Goal: Transaction & Acquisition: Purchase product/service

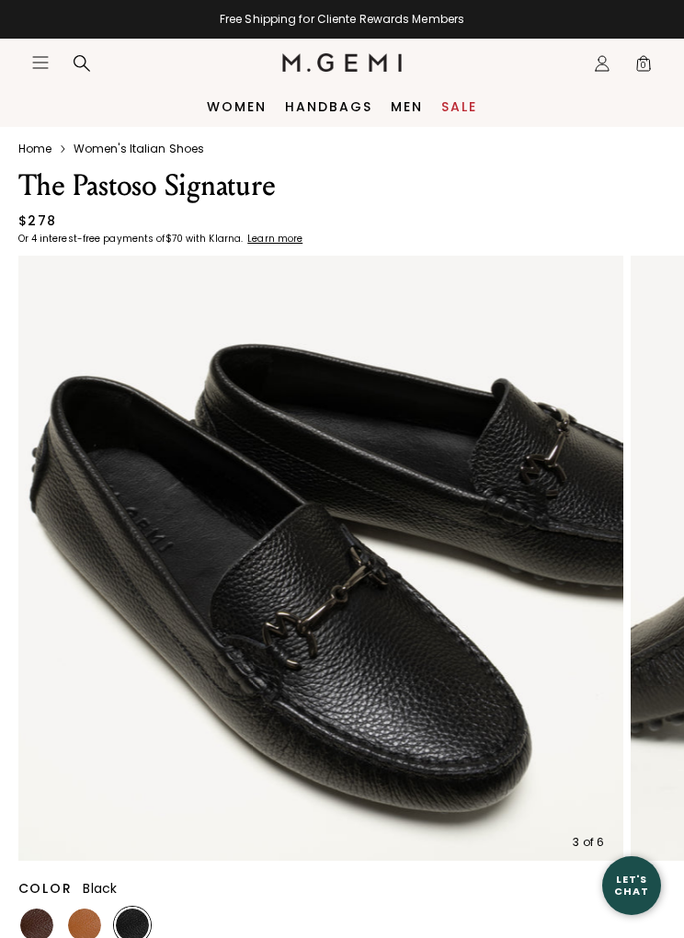
click at [331, 105] on link "Handbags" at bounding box center [328, 106] width 87 height 15
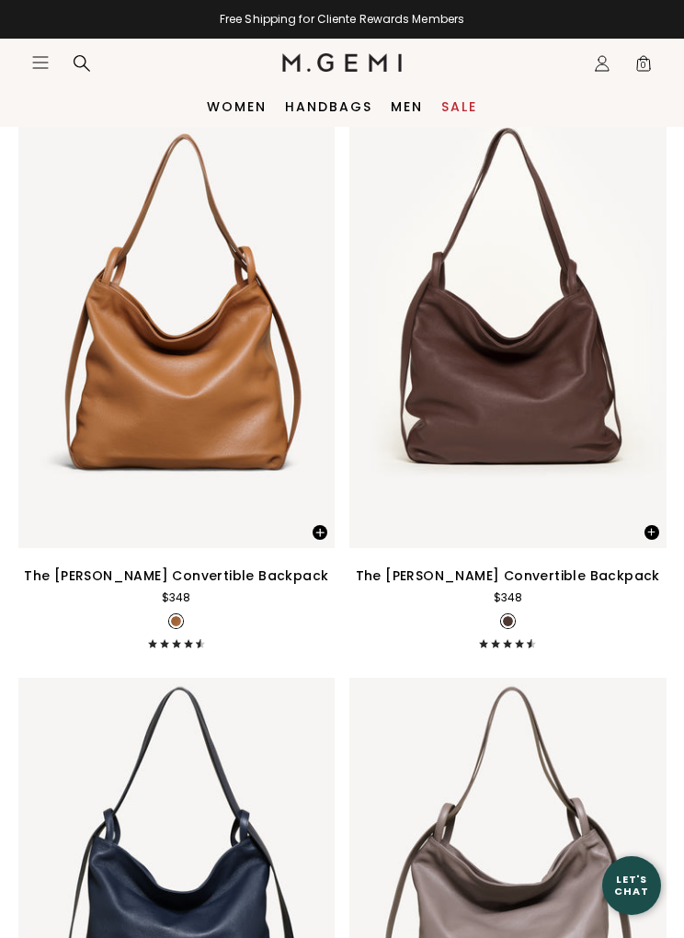
scroll to position [6679, 0]
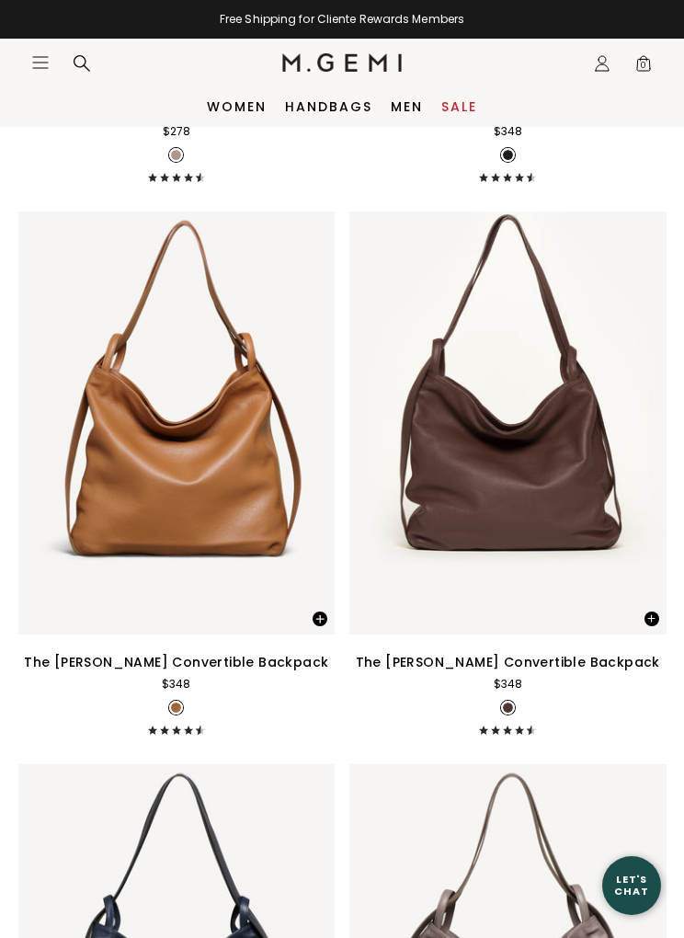
click at [232, 112] on link "Women" at bounding box center [237, 106] width 60 height 15
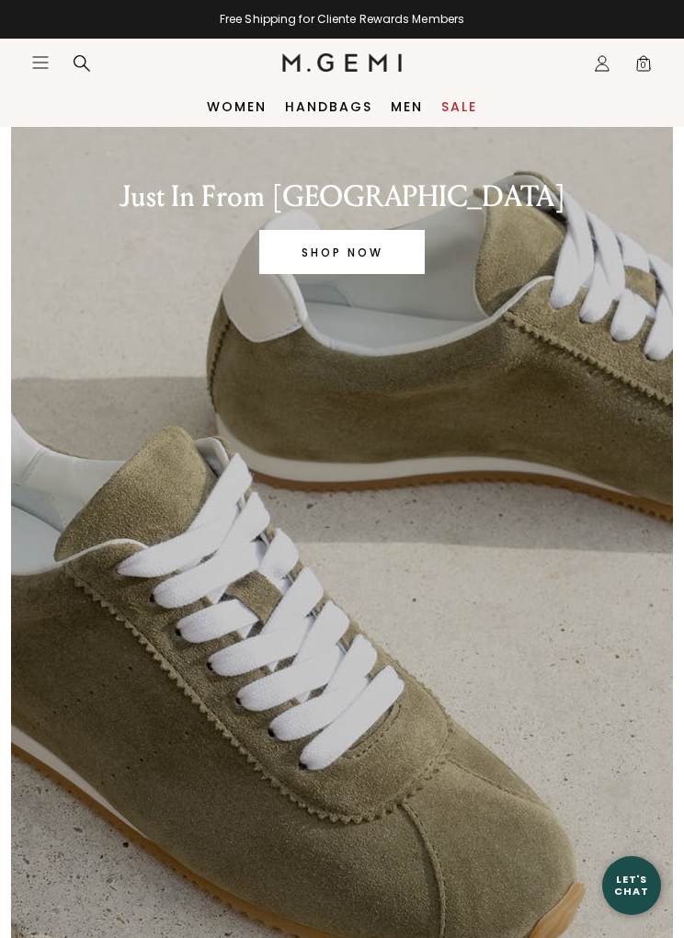
click at [371, 246] on link "SHOP NOW" at bounding box center [342, 252] width 166 height 44
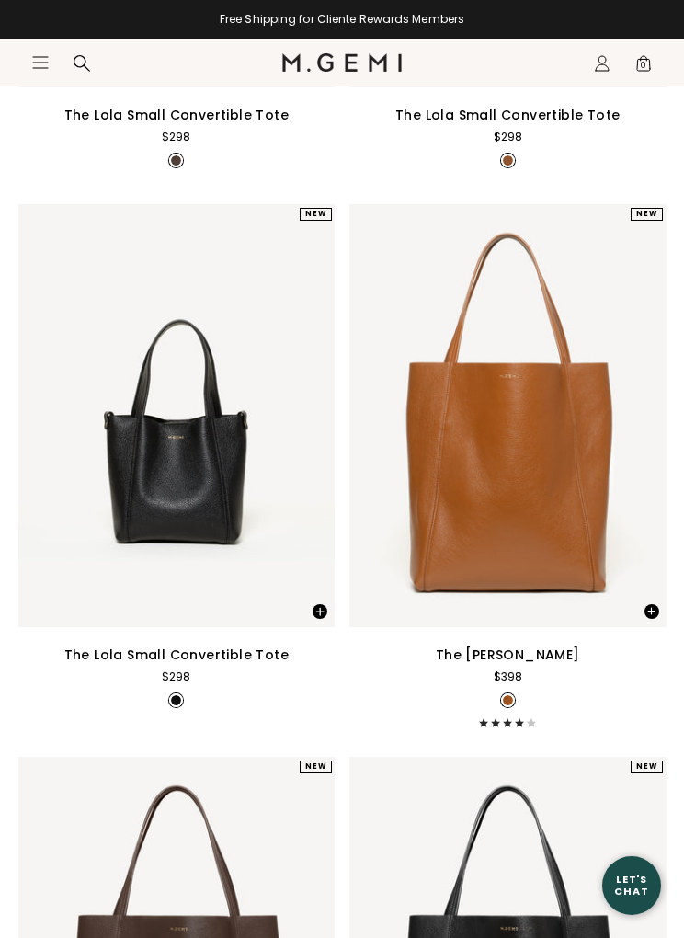
scroll to position [14374, 0]
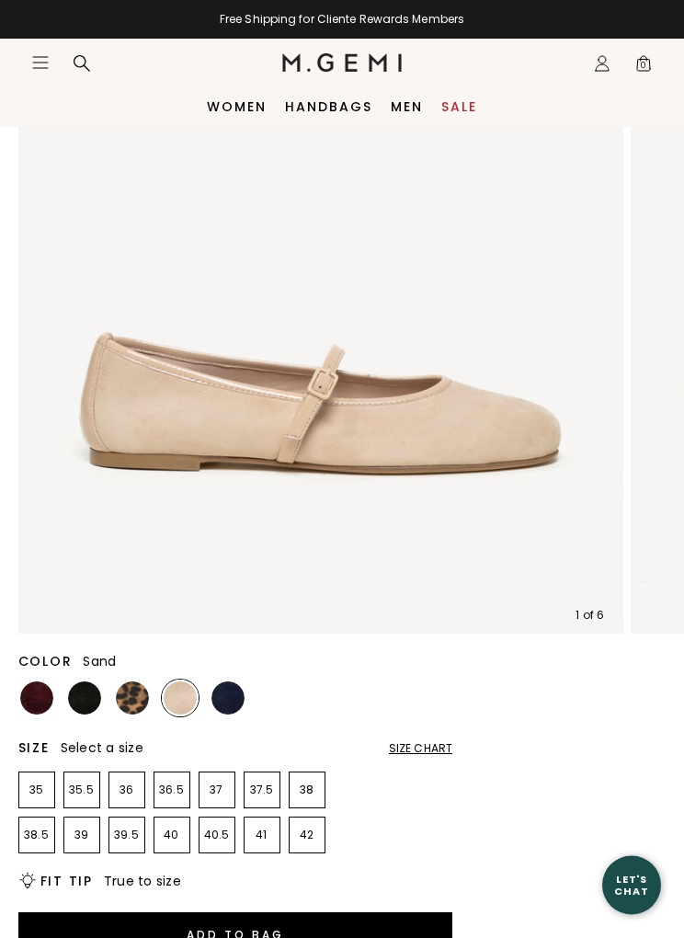
scroll to position [227, 0]
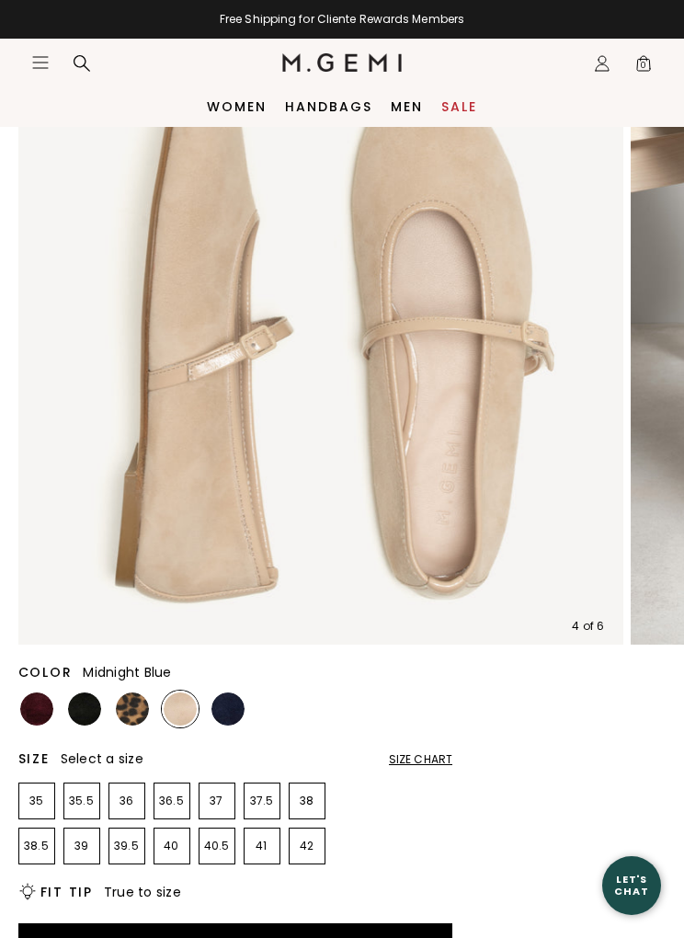
click at [236, 705] on img at bounding box center [227, 708] width 33 height 33
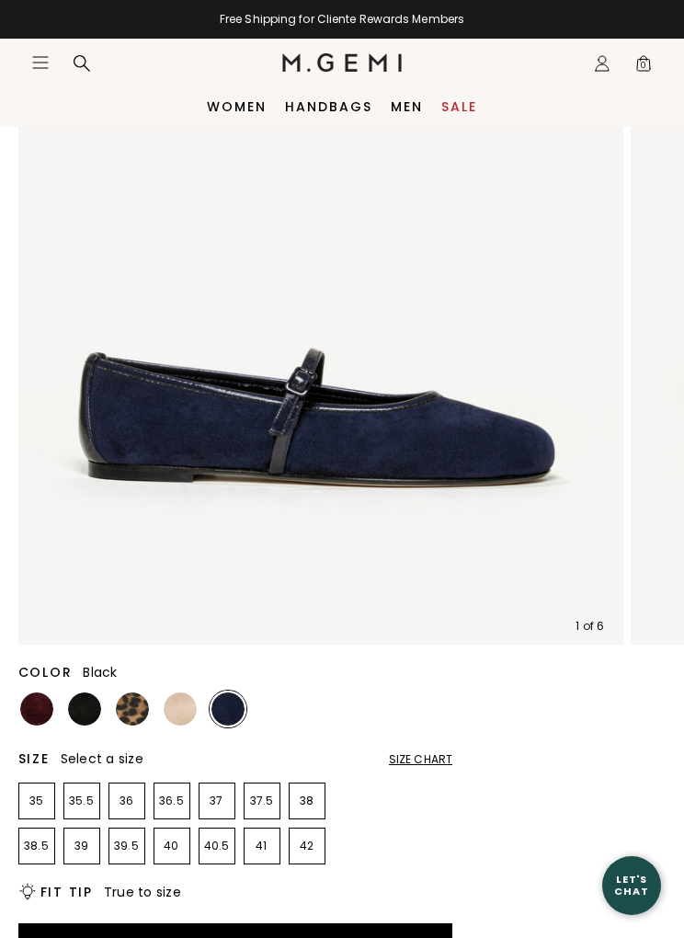
click at [89, 710] on img at bounding box center [84, 708] width 33 height 33
